Goal: Navigation & Orientation: Find specific page/section

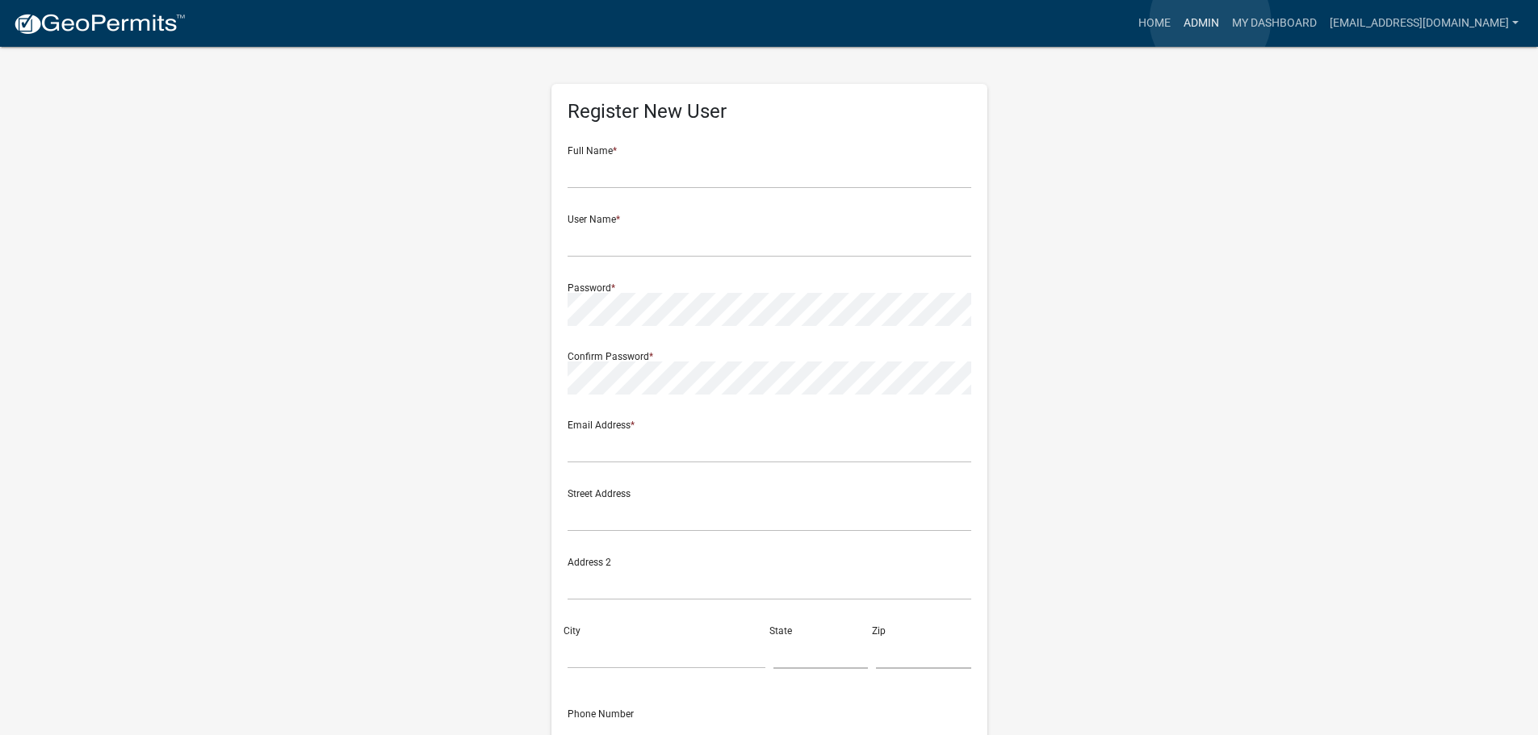
click at [1210, 20] on link "Admin" at bounding box center [1201, 23] width 48 height 31
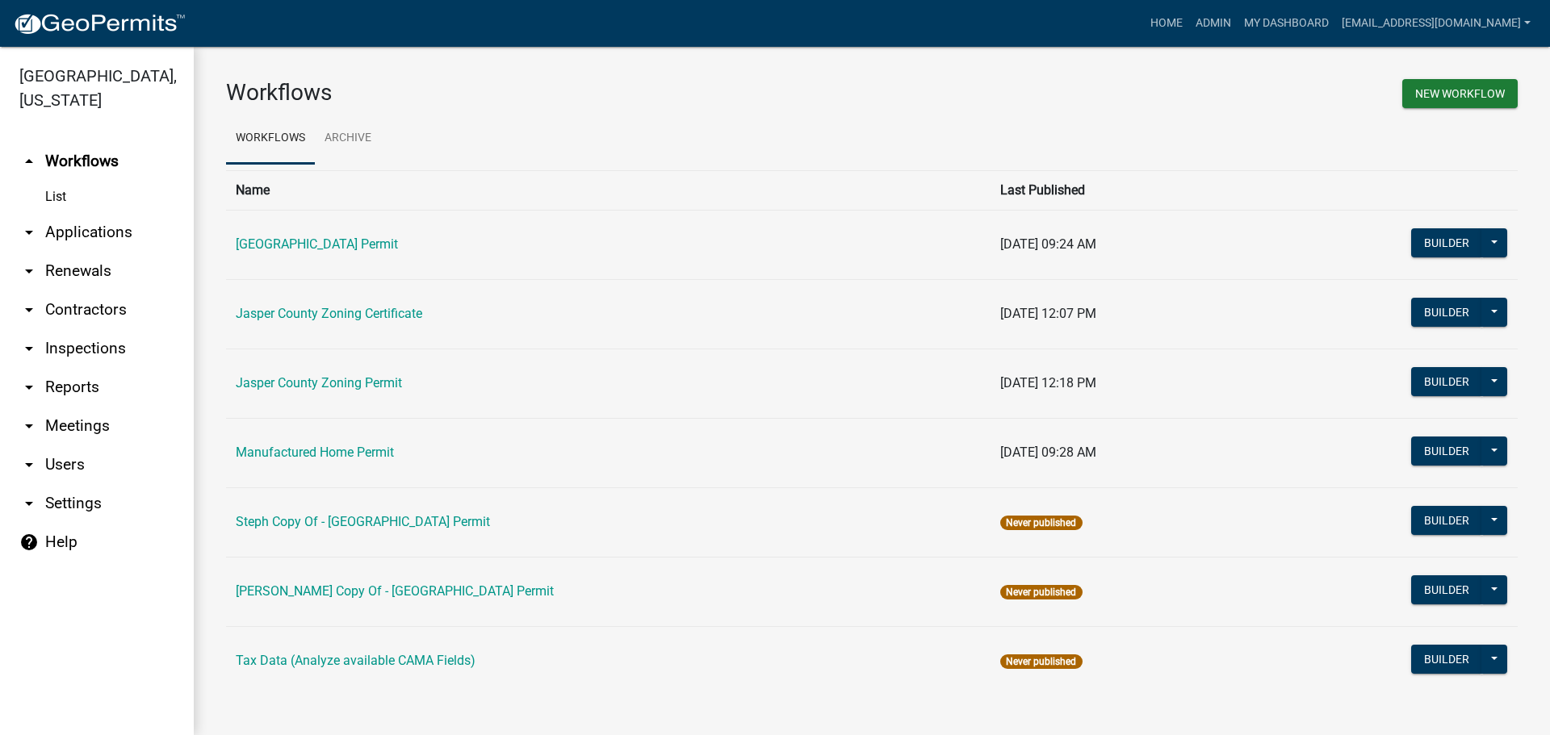
click at [87, 232] on link "arrow_drop_down Applications" at bounding box center [97, 232] width 194 height 39
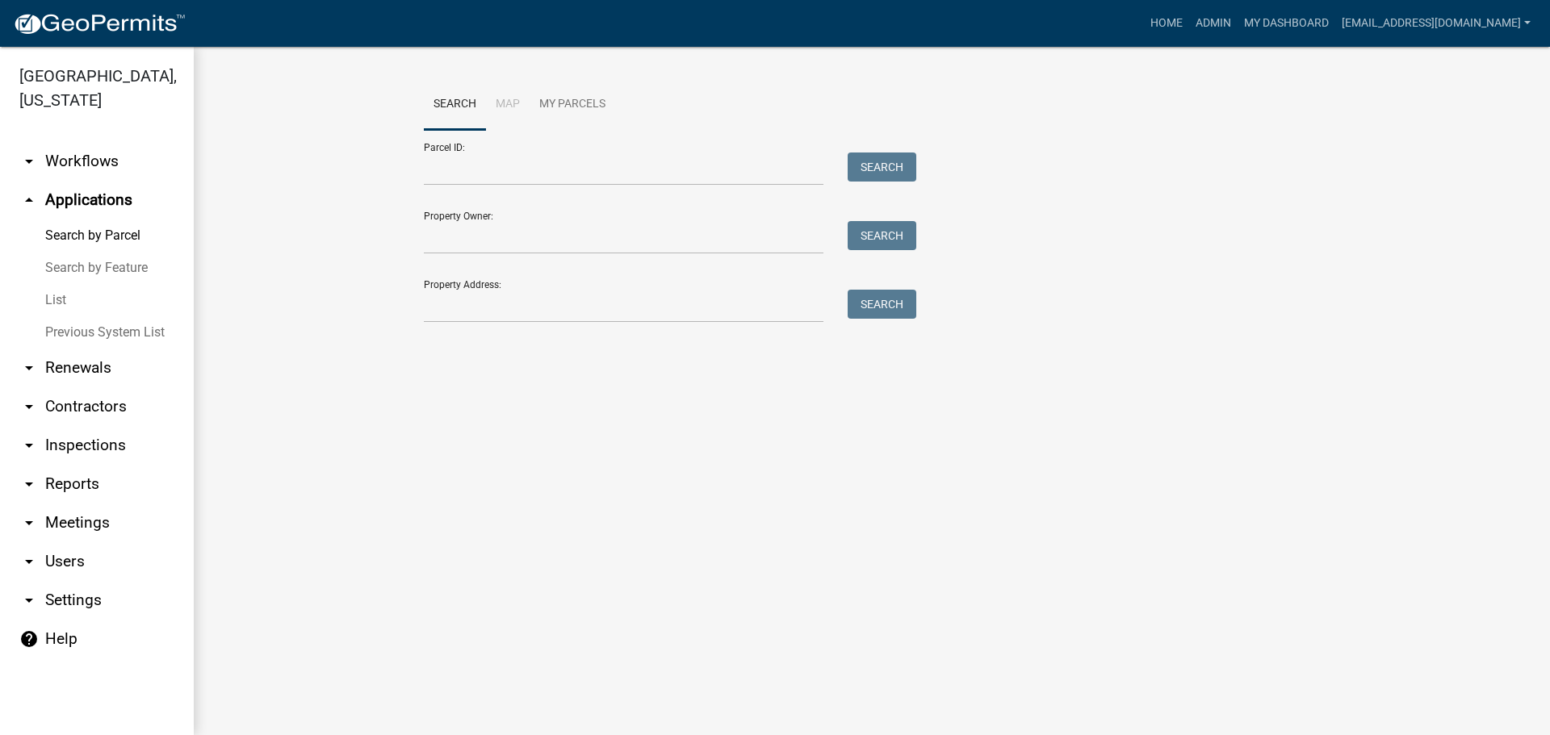
click at [59, 303] on link "List" at bounding box center [97, 300] width 194 height 32
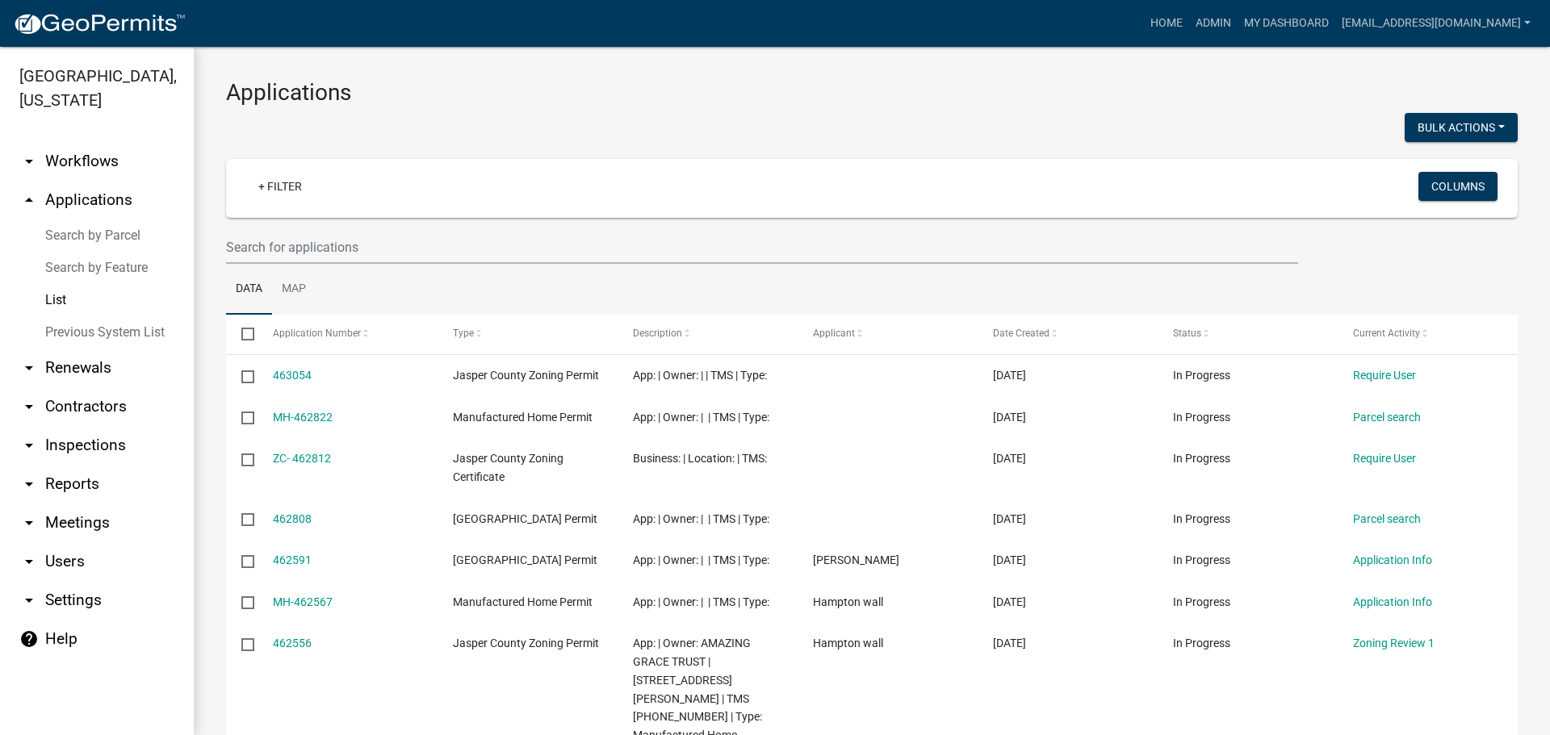
click at [65, 299] on link "List" at bounding box center [97, 300] width 194 height 32
